Goal: Find specific page/section: Find specific page/section

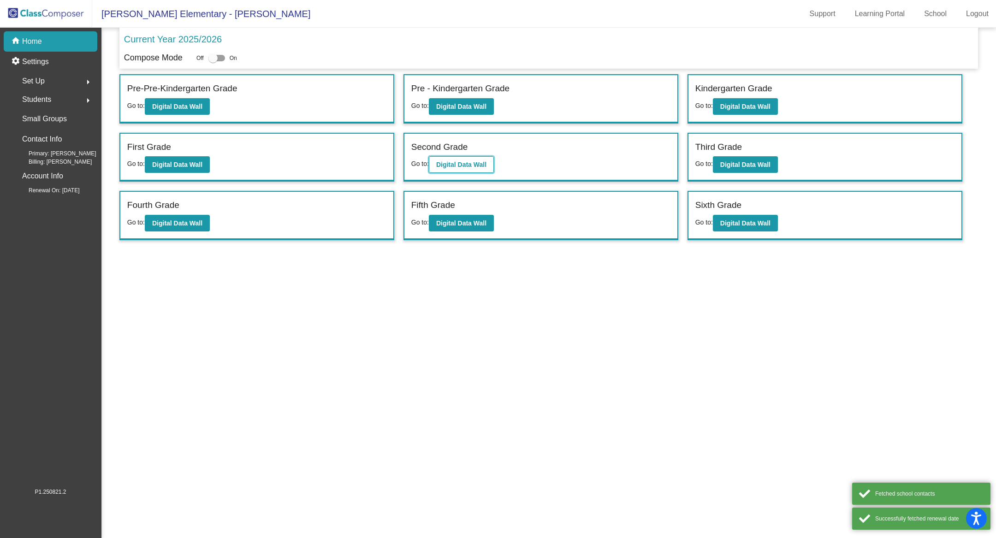
click at [459, 170] on button "Digital Data Wall" at bounding box center [461, 164] width 65 height 17
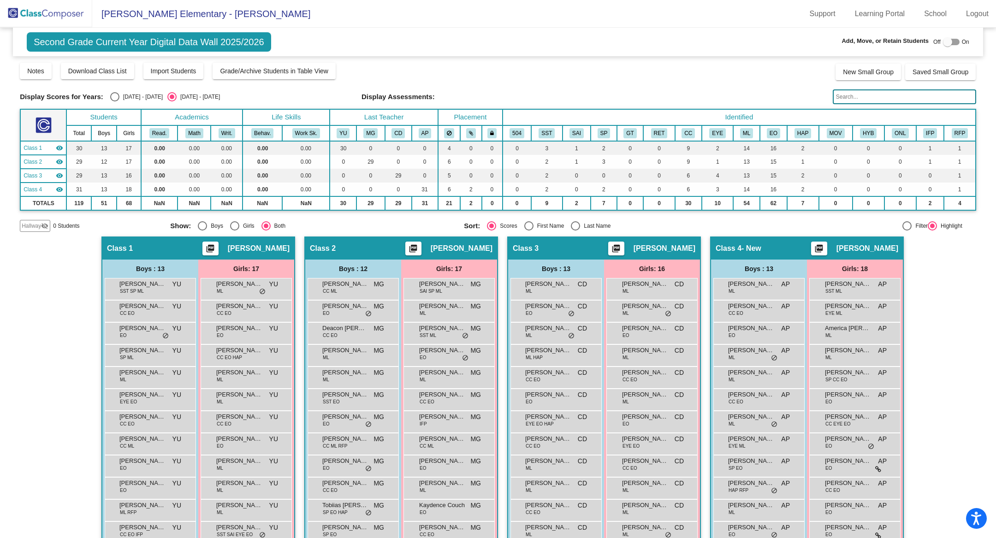
click at [130, 94] on div "[DATE] - [DATE]" at bounding box center [140, 97] width 43 height 8
click at [115, 101] on input "[DATE] - [DATE]" at bounding box center [114, 101] width 0 height 0
radio input "true"
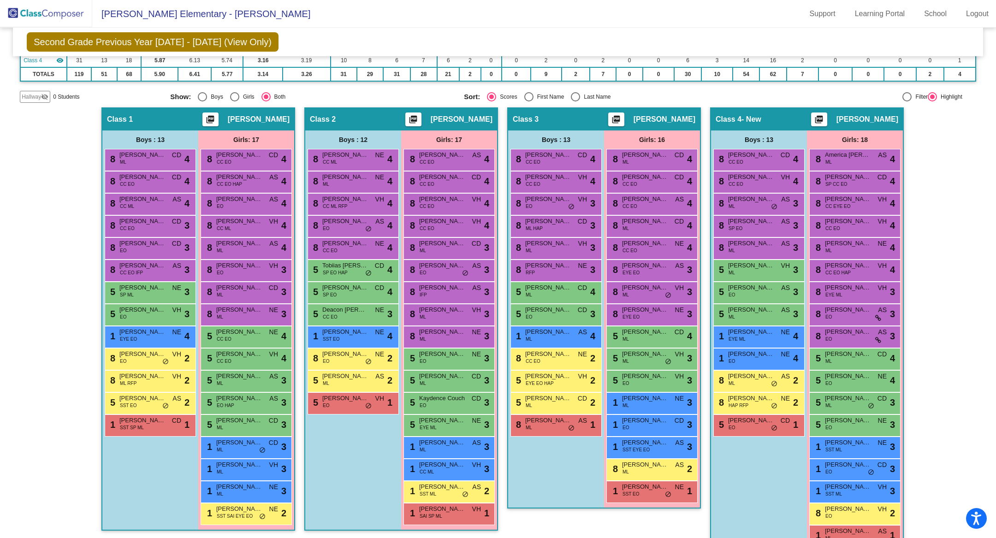
scroll to position [149, 0]
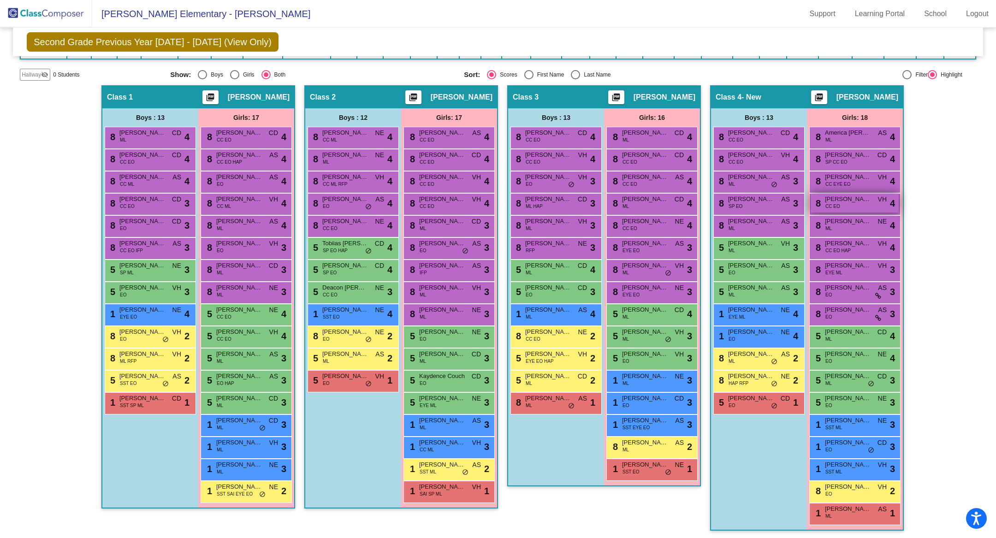
click at [849, 203] on div "8 [PERSON_NAME] [PERSON_NAME] EO VH lock do_not_disturb_alt 4" at bounding box center [855, 203] width 88 height 19
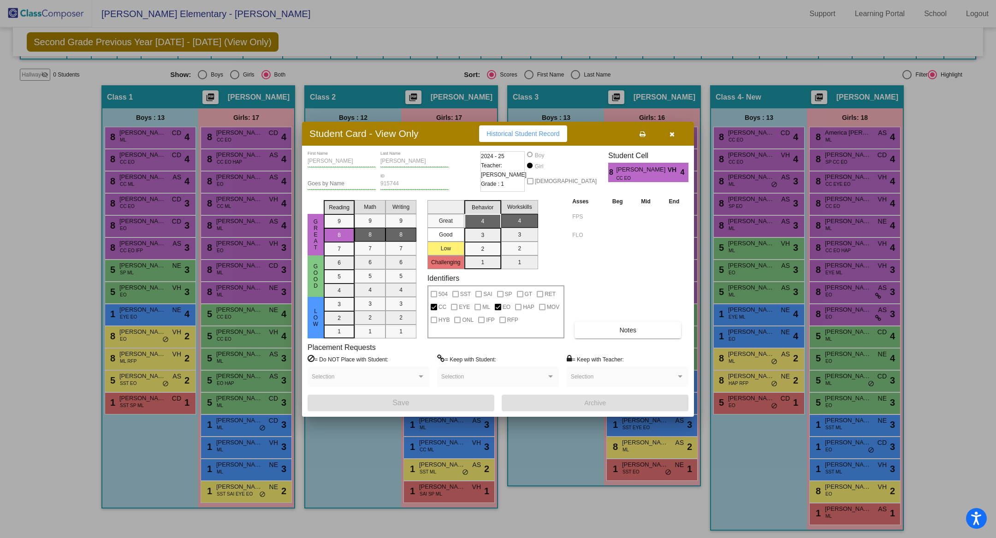
click at [673, 132] on icon "button" at bounding box center [672, 134] width 5 height 6
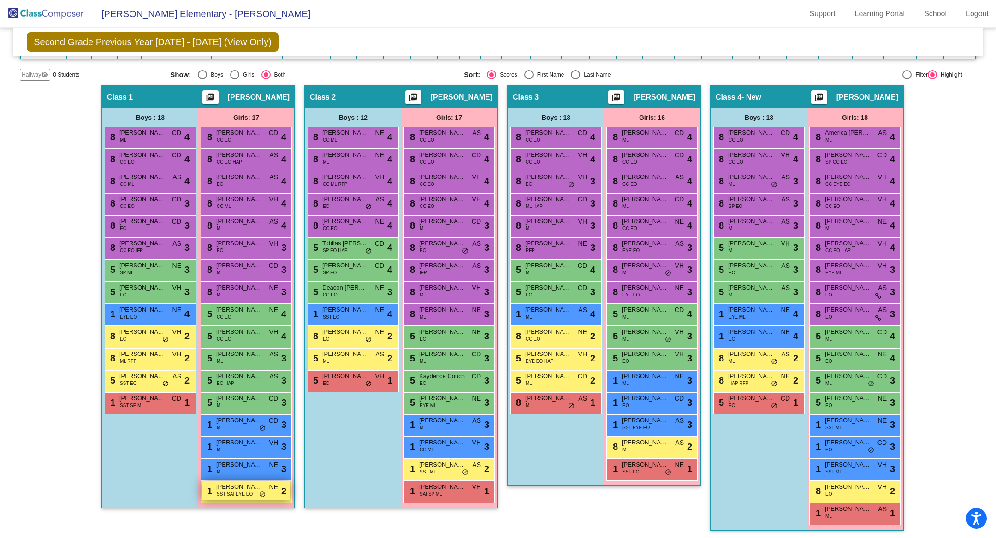
click at [239, 494] on span "SST SAI EYE EO" at bounding box center [235, 494] width 36 height 7
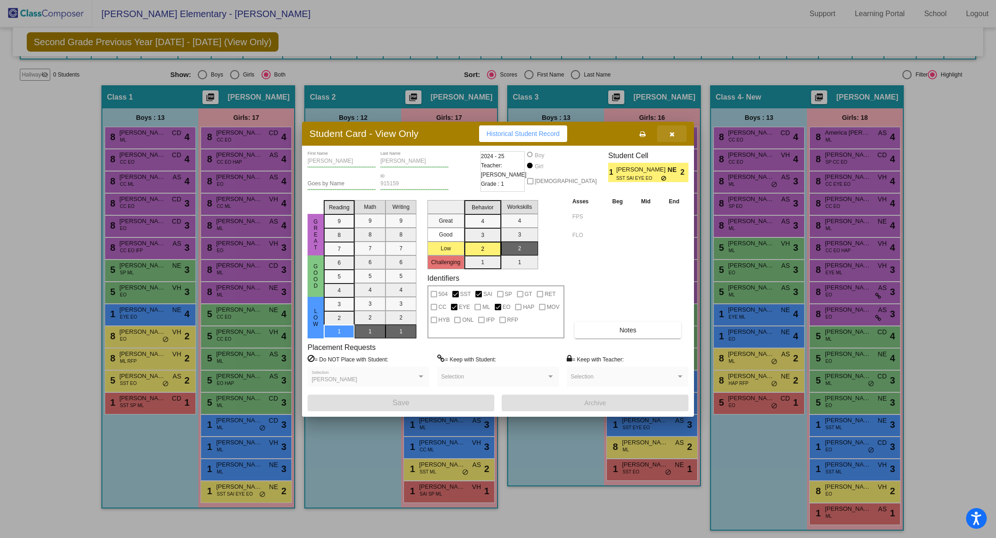
click at [675, 132] on button "button" at bounding box center [672, 133] width 30 height 17
